Goal: Task Accomplishment & Management: Use online tool/utility

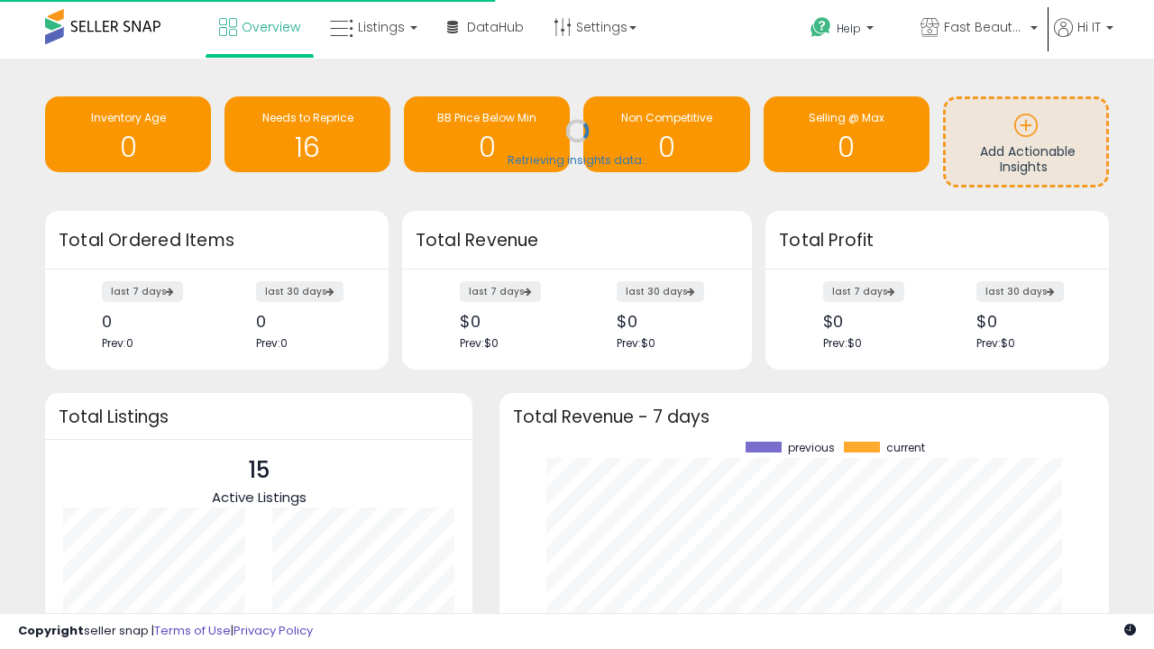
scroll to position [251, 573]
click at [977, 29] on span "Fast Beauty ([GEOGRAPHIC_DATA])" at bounding box center [984, 27] width 81 height 18
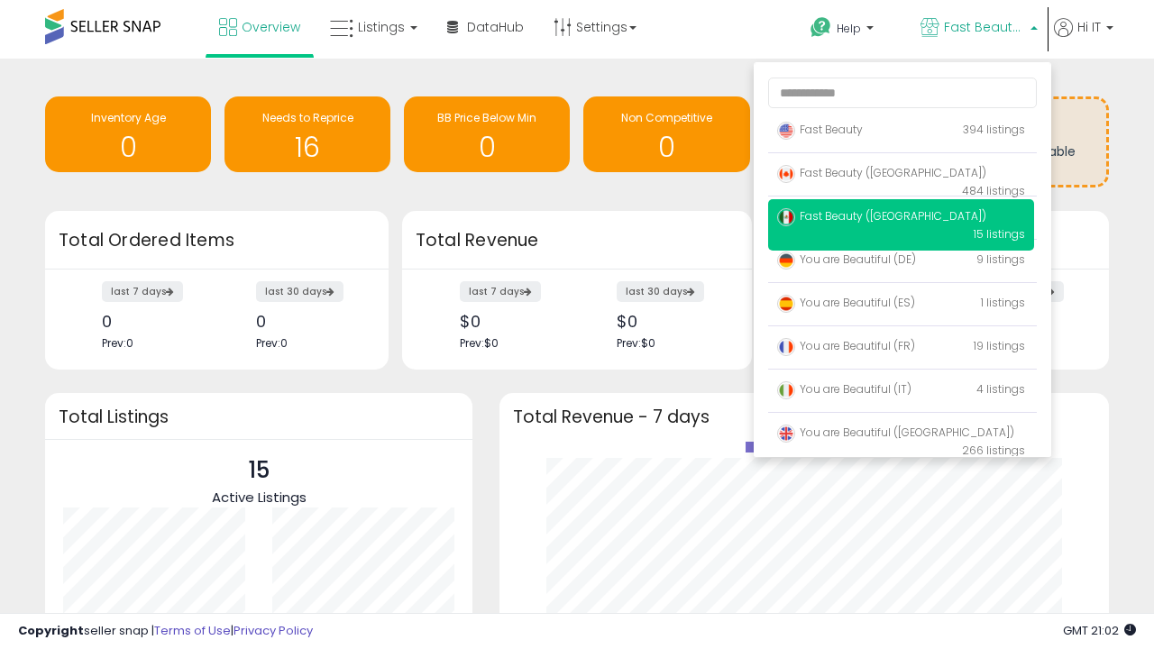
click at [901, 133] on p "Fast Beauty 394 listings" at bounding box center [901, 131] width 266 height 36
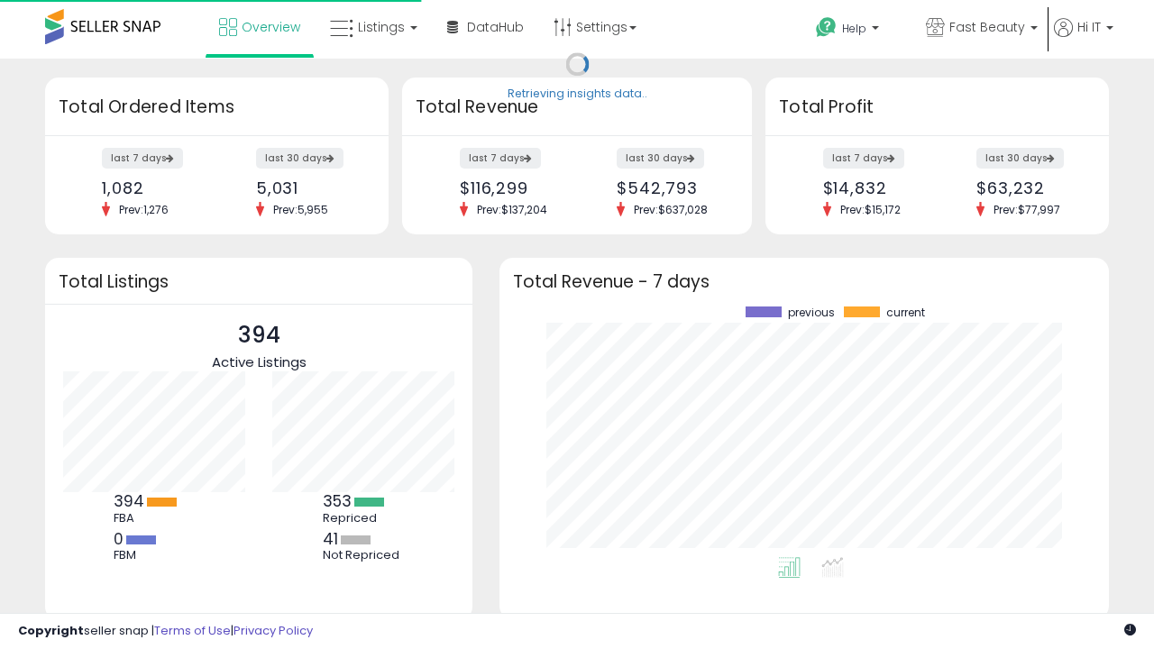
scroll to position [251, 573]
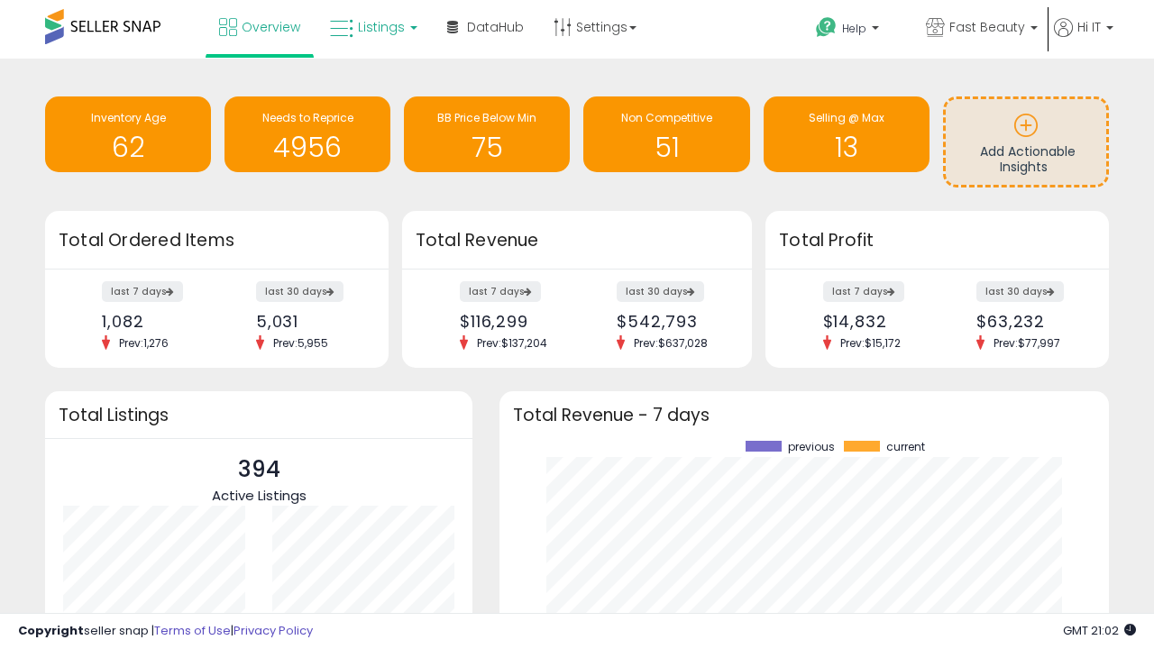
click at [371, 27] on span "Listings" at bounding box center [381, 27] width 47 height 18
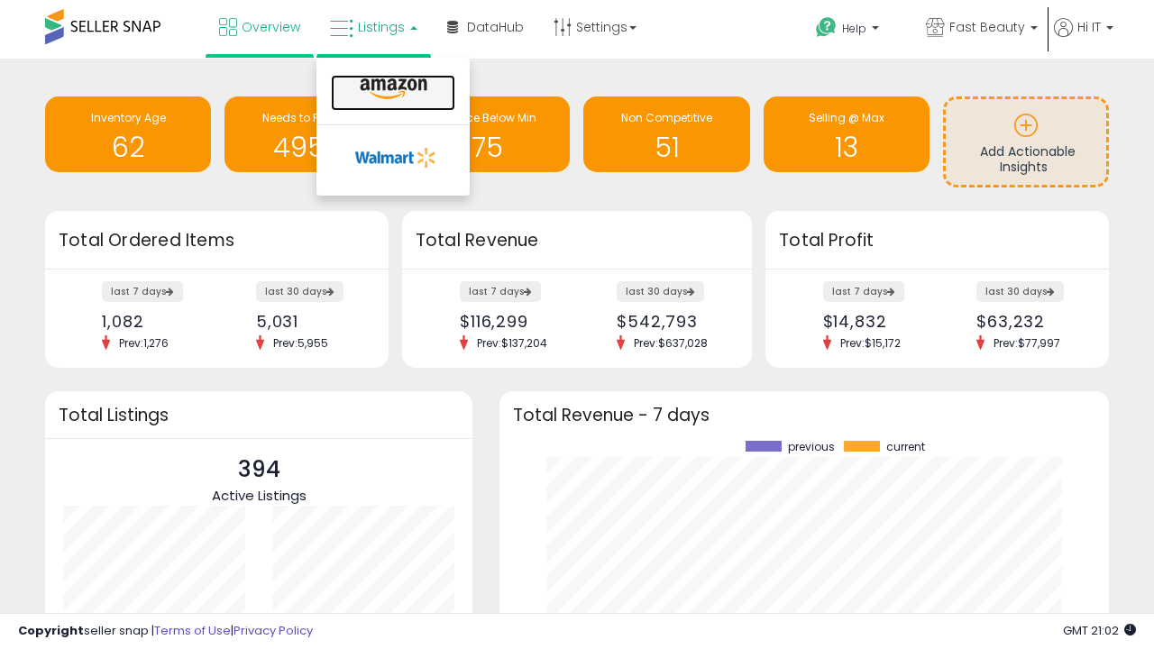
click at [391, 89] on icon at bounding box center [393, 89] width 78 height 23
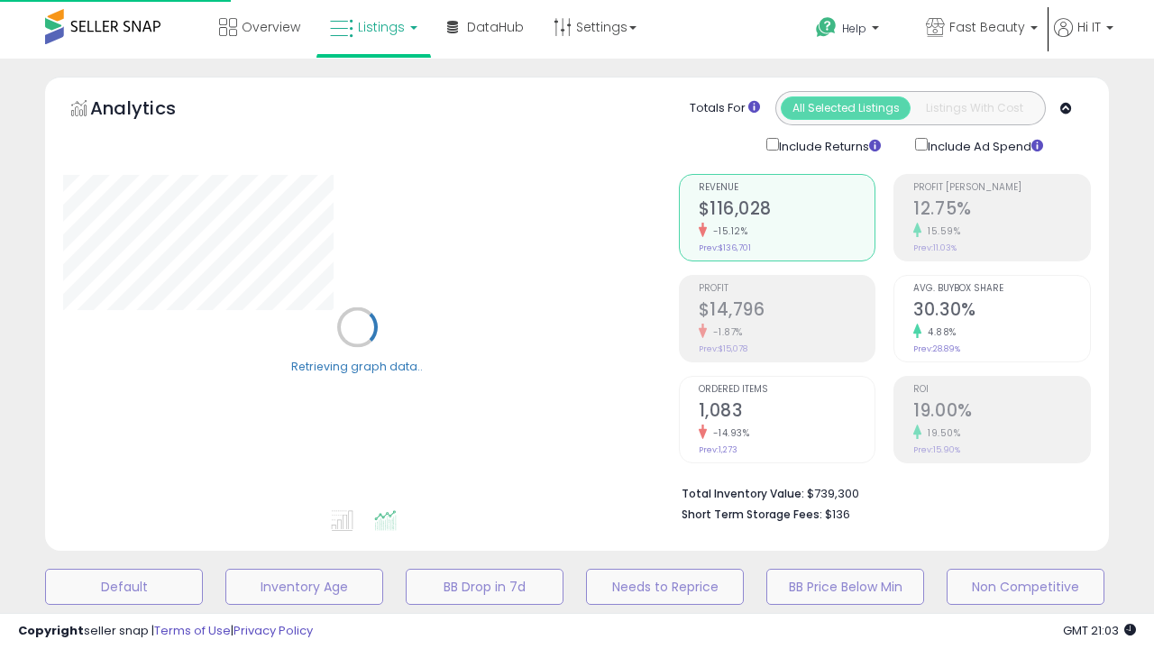
scroll to position [350, 0]
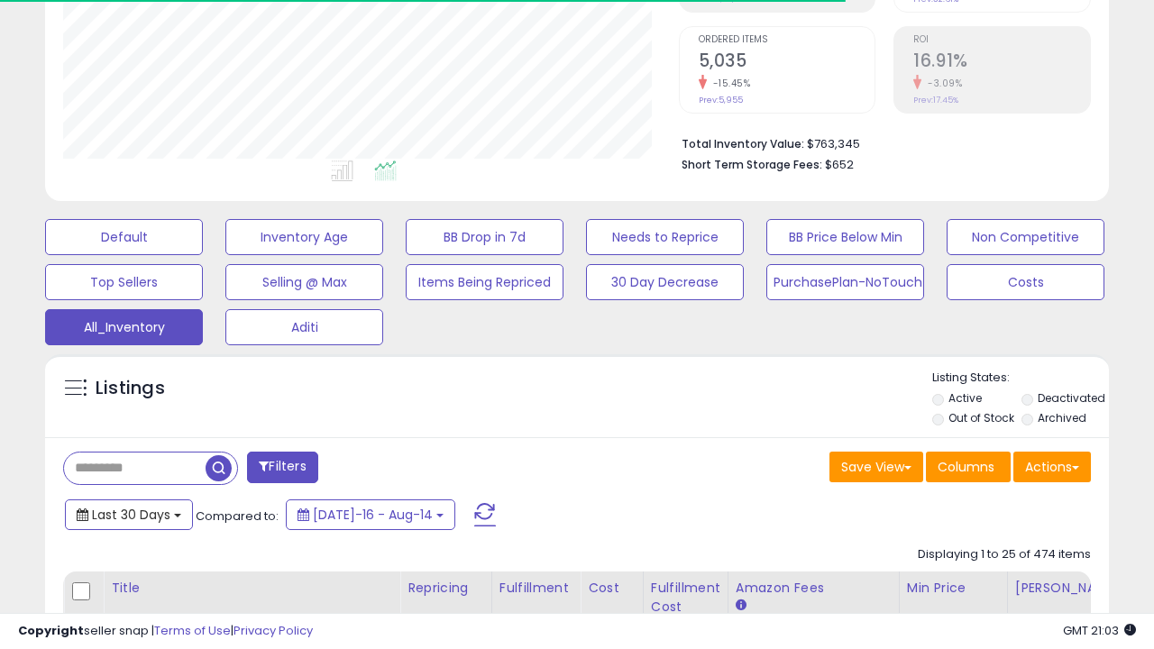
click at [128, 513] on span "Last 30 Days" at bounding box center [131, 515] width 78 height 18
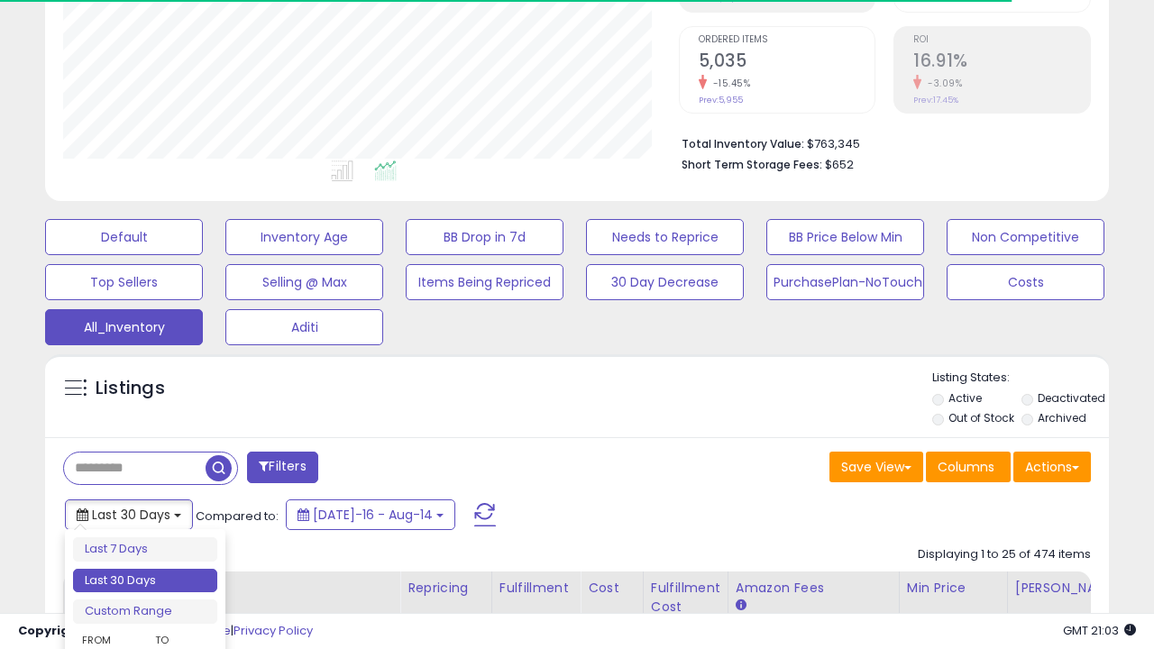
scroll to position [370, 615]
click at [145, 581] on li "Last 30 Days" at bounding box center [145, 581] width 144 height 24
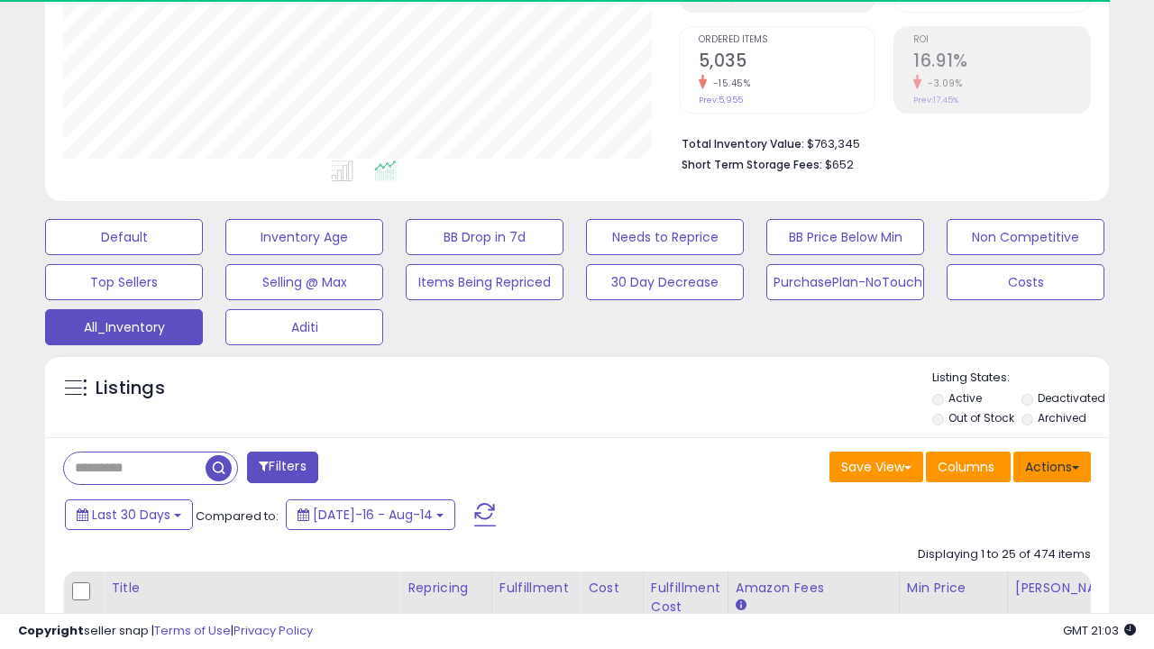
click at [1052, 465] on button "Actions" at bounding box center [1052, 467] width 78 height 31
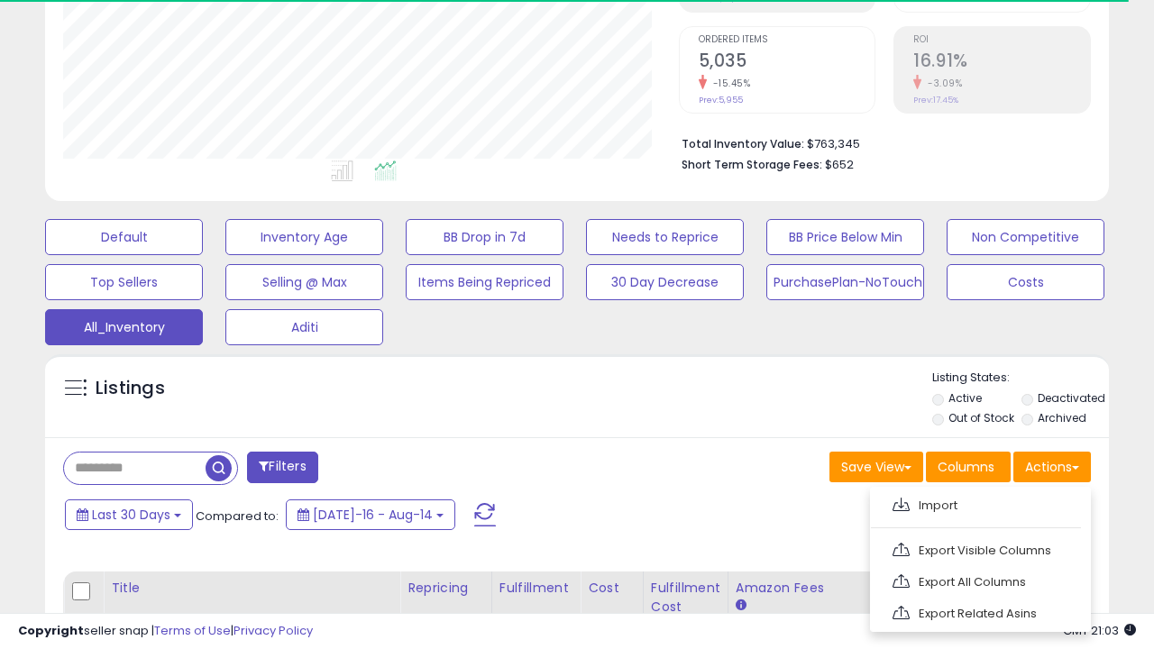
click at [978, 580] on link "Export All Columns" at bounding box center [978, 582] width 197 height 28
